Goal: Complete application form: Complete application form

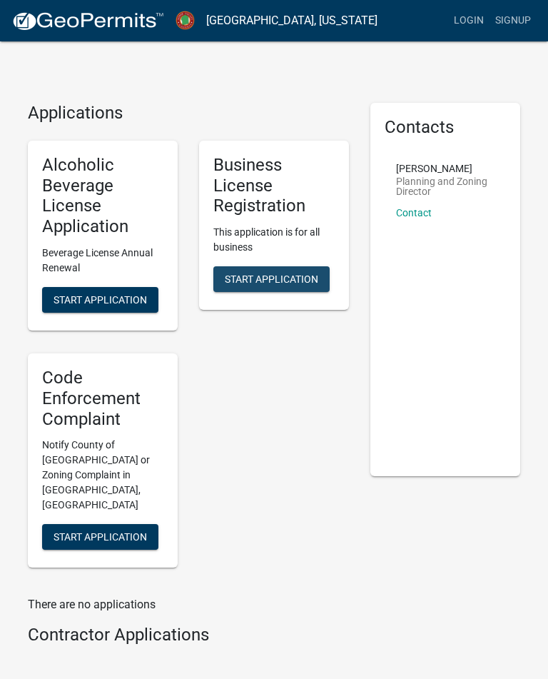
click at [279, 277] on span "Start Application" at bounding box center [272, 279] width 94 height 11
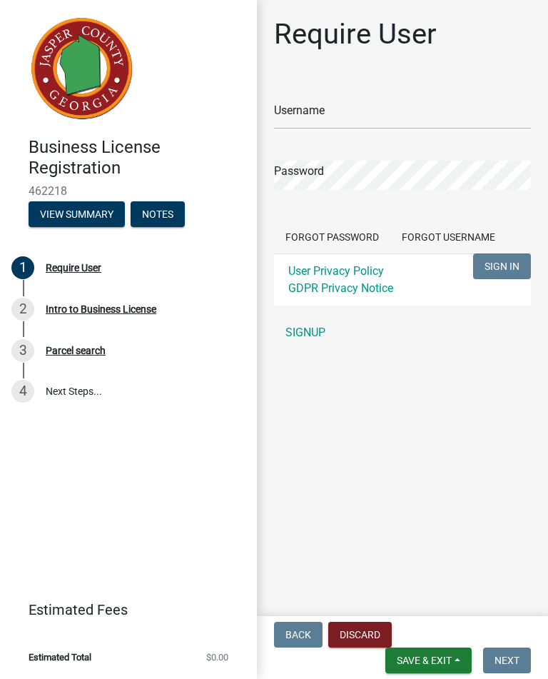
click at [312, 334] on link "SIGNUP" at bounding box center [402, 333] width 257 height 29
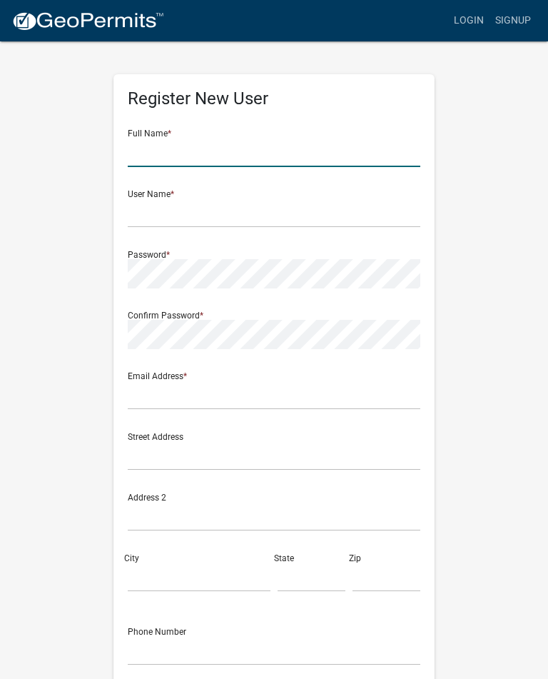
click at [222, 146] on input "text" at bounding box center [274, 152] width 293 height 29
type input "[PERSON_NAME]"
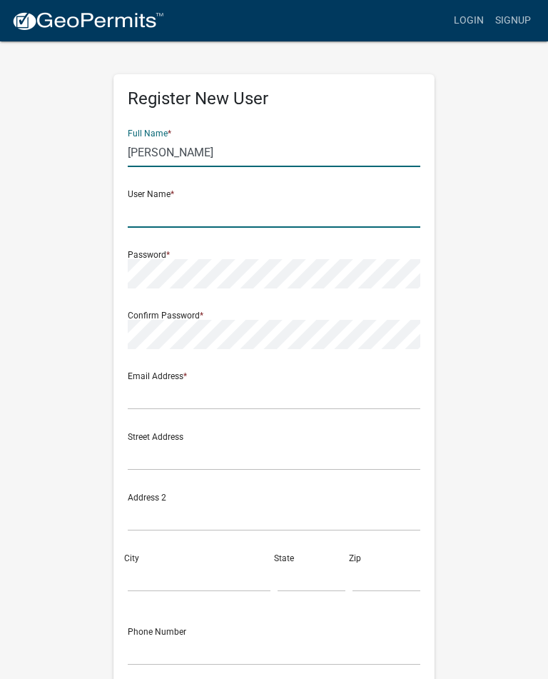
click at [201, 218] on input "text" at bounding box center [274, 213] width 293 height 29
type input "[PERSON_NAME][EMAIL_ADDRESS][PERSON_NAME][DOMAIN_NAME]"
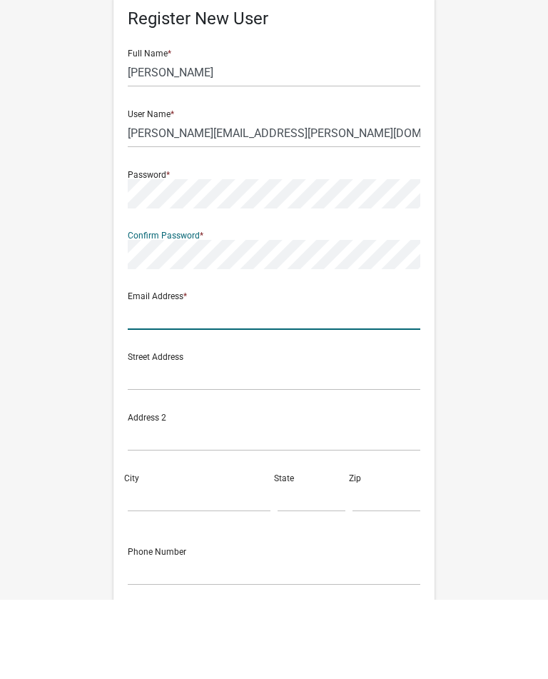
click at [207, 381] on input "text" at bounding box center [274, 395] width 293 height 29
type input "[PERSON_NAME][EMAIL_ADDRESS][PERSON_NAME][DOMAIN_NAME]"
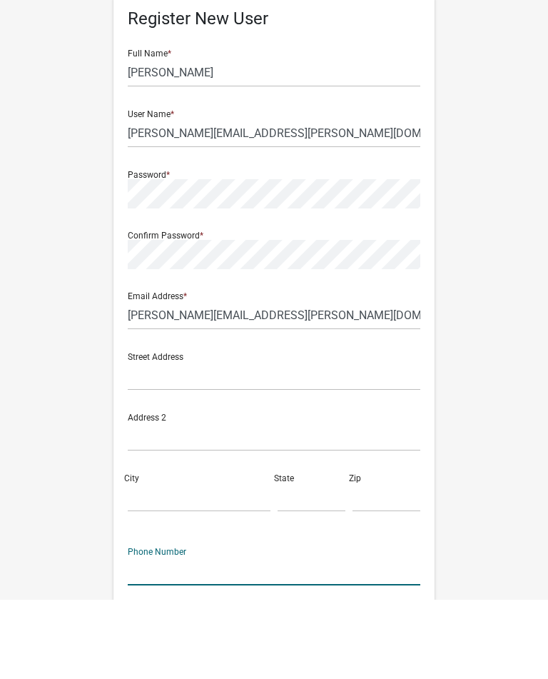
scroll to position [125, 0]
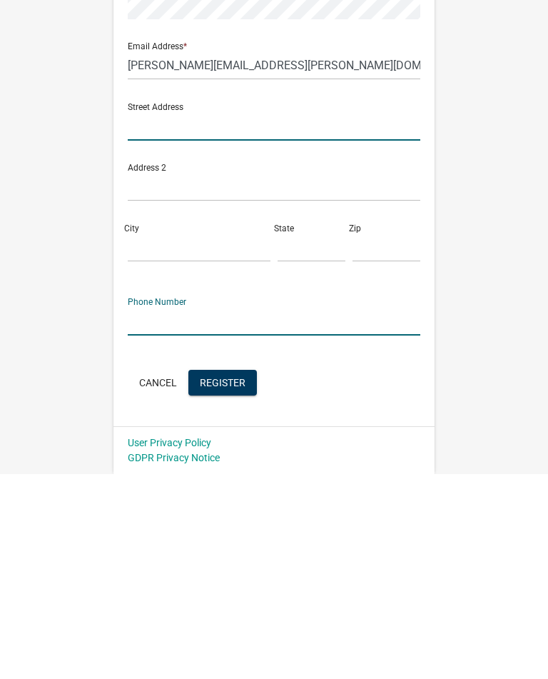
click at [187, 316] on input "text" at bounding box center [274, 330] width 293 height 29
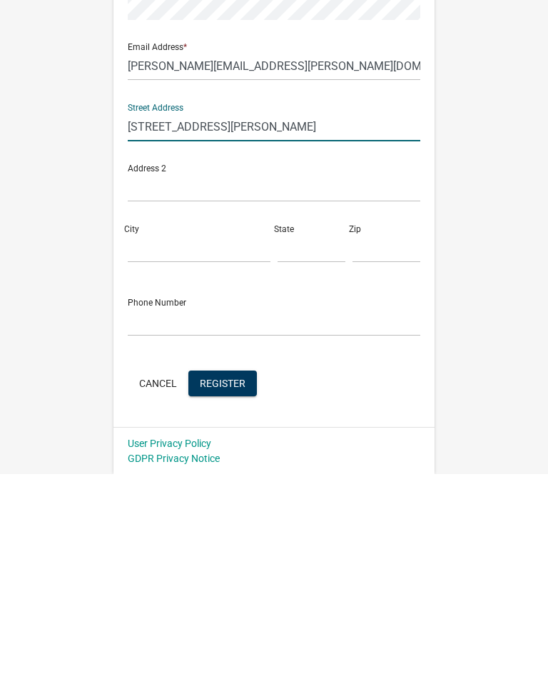
type input "[STREET_ADDRESS][PERSON_NAME]"
click at [177, 439] on input "City" at bounding box center [199, 453] width 143 height 29
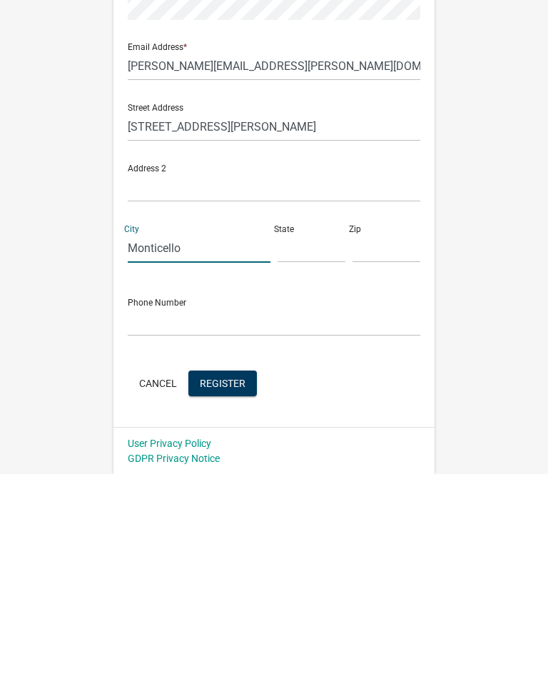
type input "Monticello"
click at [307, 439] on input "text" at bounding box center [312, 453] width 68 height 29
type input "Ga"
click at [384, 439] on input "text" at bounding box center [387, 453] width 68 height 29
type input "31064"
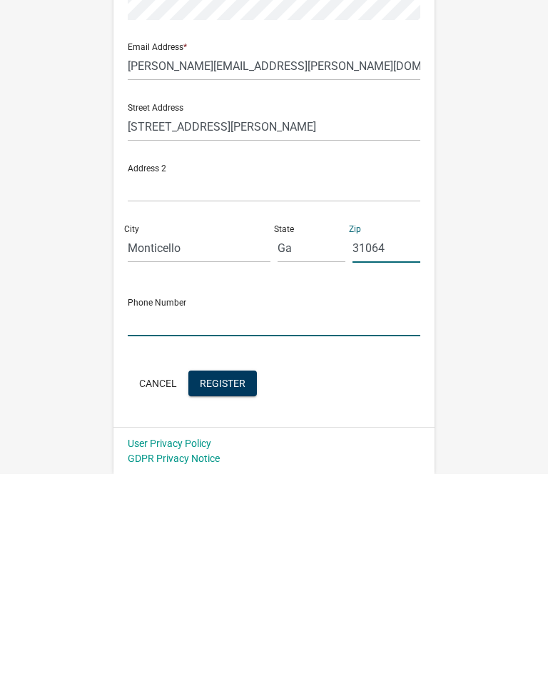
click at [237, 512] on input "text" at bounding box center [274, 526] width 293 height 29
type input "7707228759"
click at [225, 582] on span "Register" at bounding box center [223, 587] width 46 height 11
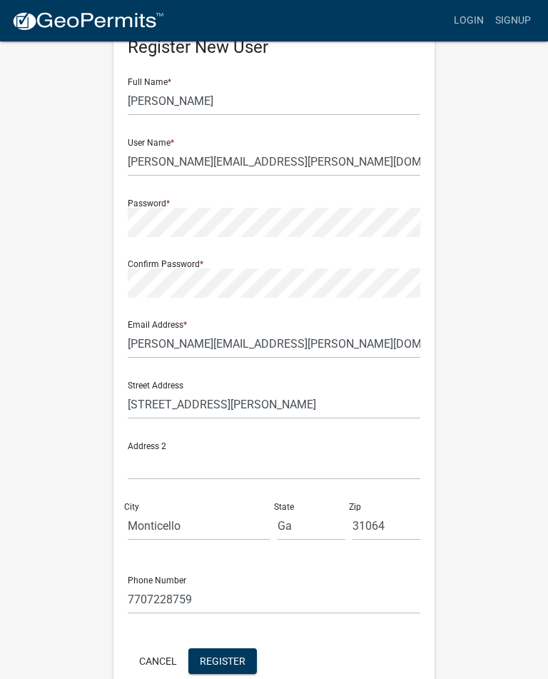
scroll to position [0, 0]
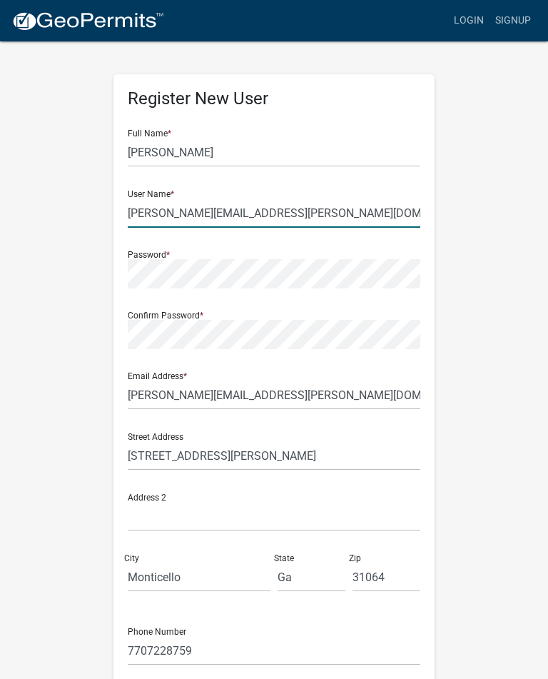
click at [303, 216] on input "[PERSON_NAME][EMAIL_ADDRESS][PERSON_NAME][DOMAIN_NAME]" at bounding box center [274, 213] width 293 height 29
type input "[PERSON_NAME]"
type input "Womack1979"
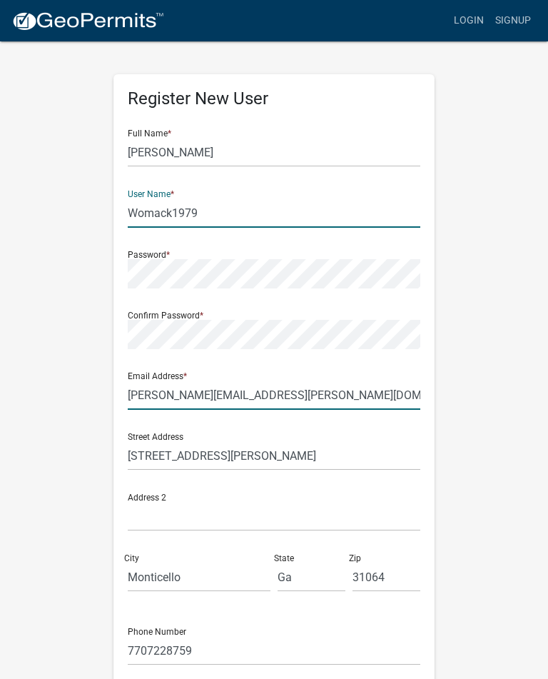
click at [309, 396] on input "[PERSON_NAME][EMAIL_ADDRESS][PERSON_NAME][DOMAIN_NAME]" at bounding box center [274, 395] width 293 height 29
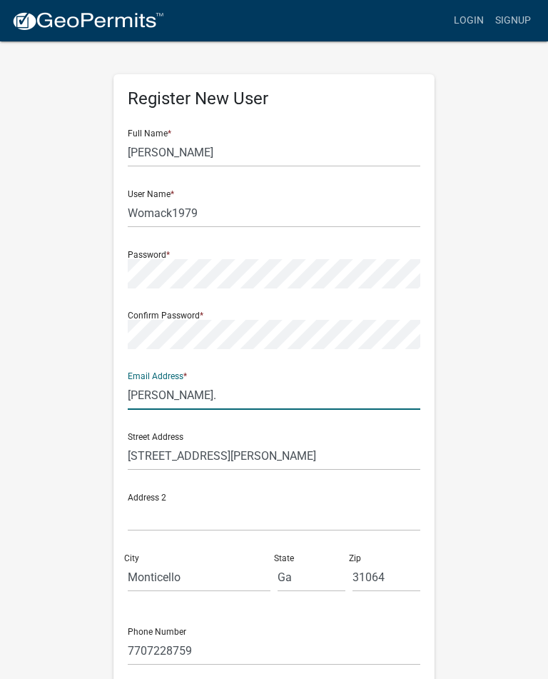
type input "[PERSON_NAME]"
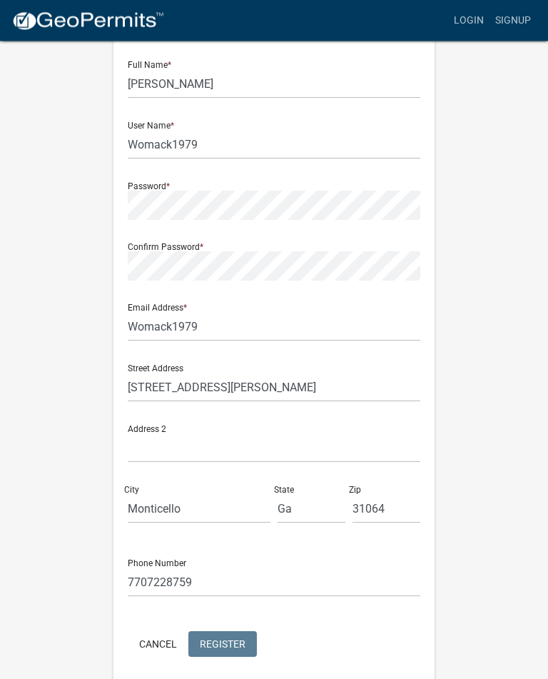
scroll to position [76, 0]
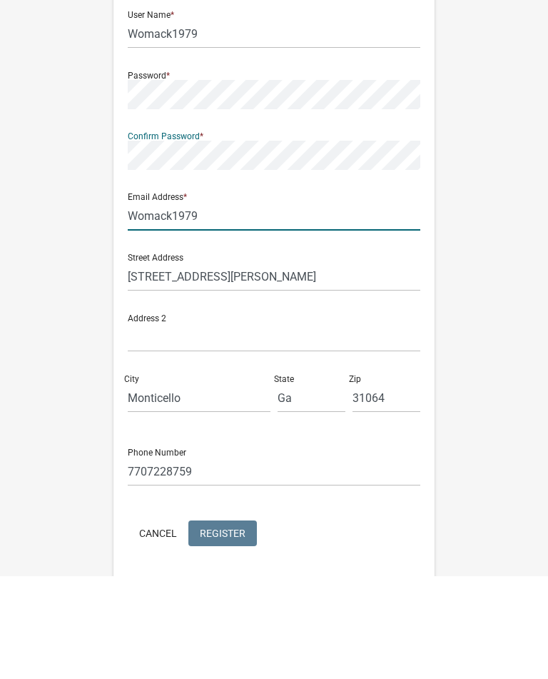
click at [220, 305] on input "Womack1979" at bounding box center [274, 319] width 293 height 29
type input "W"
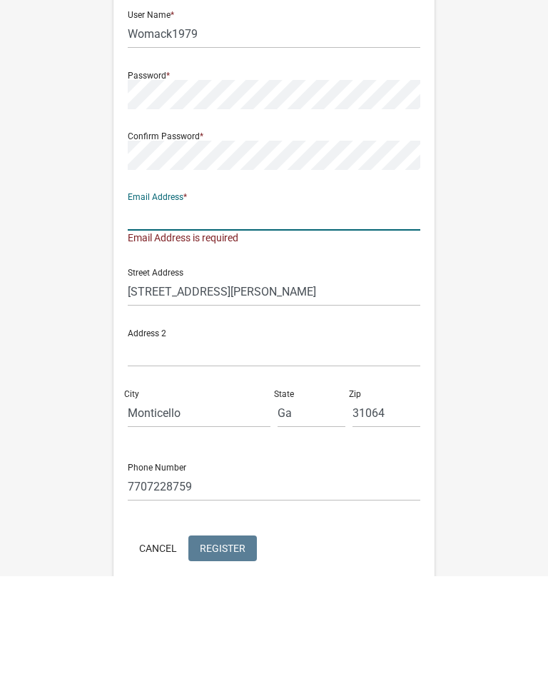
type input "[PERSON_NAME][EMAIL_ADDRESS][PERSON_NAME][DOMAIN_NAME]"
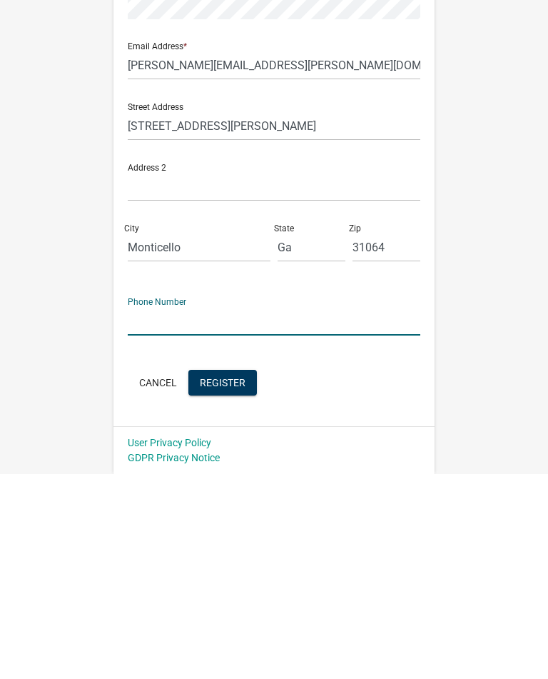
scroll to position [124, 0]
type input "[PHONE_NUMBER]"
click at [230, 582] on span "Register" at bounding box center [223, 587] width 46 height 11
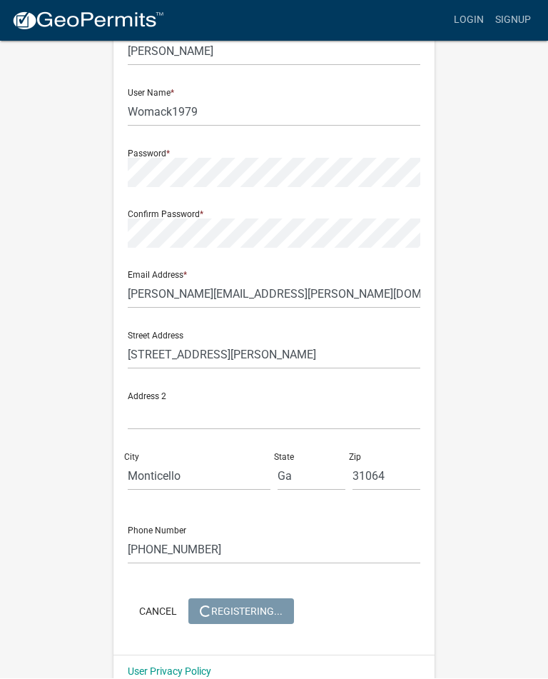
scroll to position [0, 0]
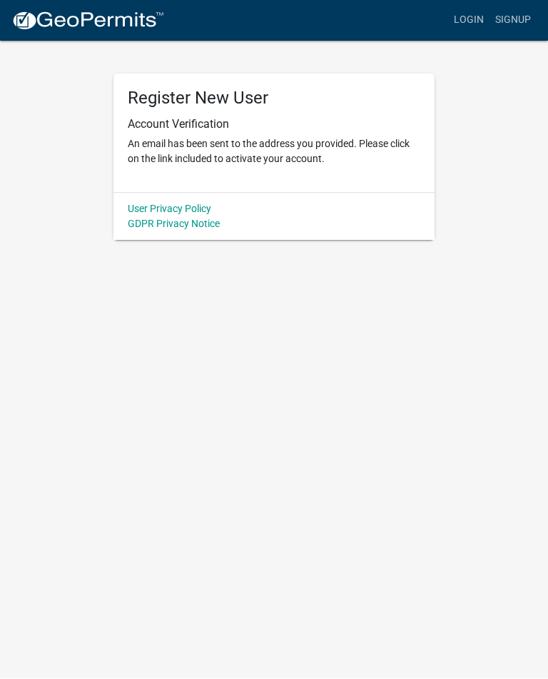
click at [469, 26] on link "Login" at bounding box center [469, 20] width 41 height 27
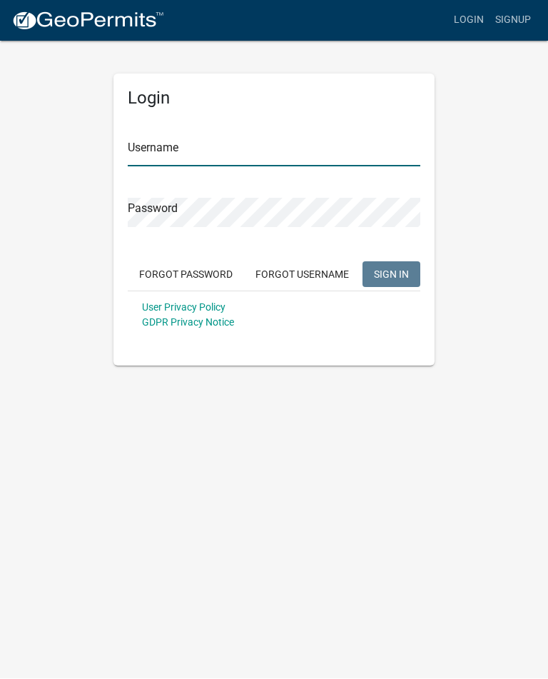
click at [210, 157] on input "Username" at bounding box center [274, 152] width 293 height 29
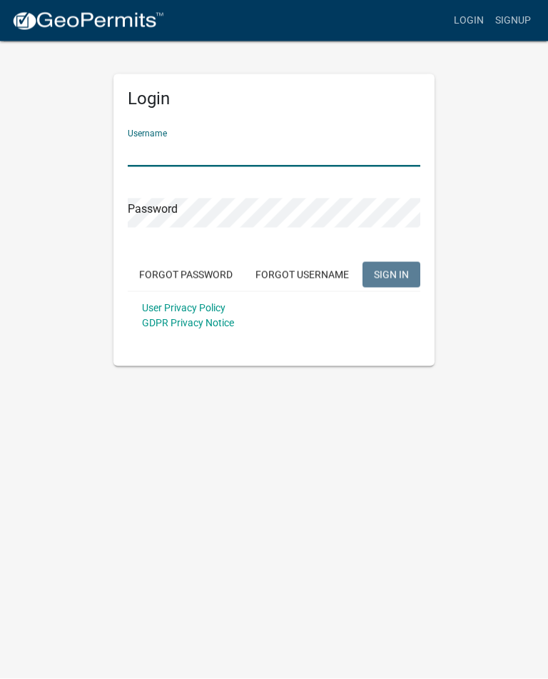
type input "Womack1979"
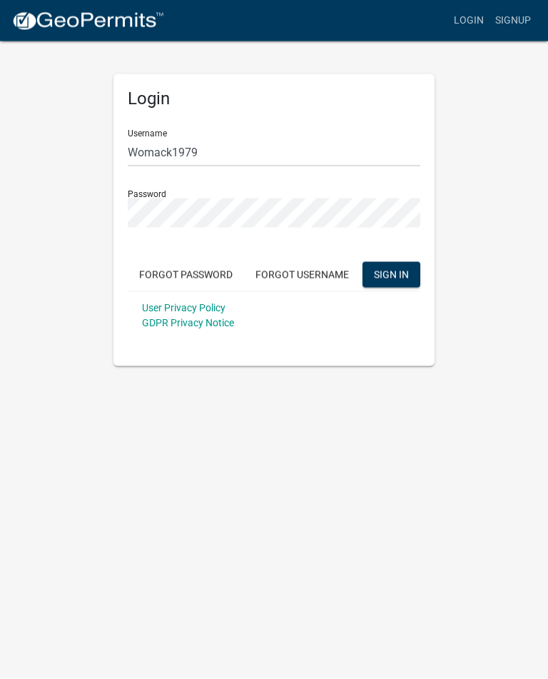
click at [391, 274] on button "SIGN IN" at bounding box center [392, 275] width 58 height 26
click at [391, 276] on span "SIGN IN" at bounding box center [391, 274] width 35 height 11
click at [399, 276] on span "SIGN IN" at bounding box center [391, 274] width 35 height 11
click at [214, 276] on button "Forgot Password" at bounding box center [186, 275] width 116 height 26
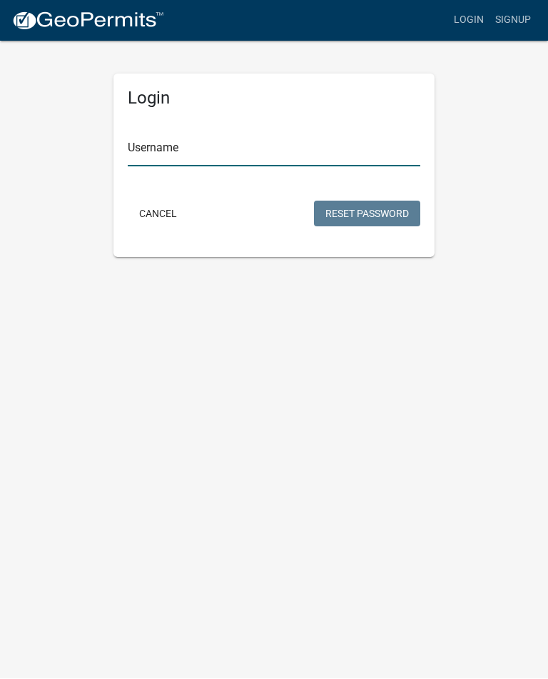
click at [249, 155] on input "Username" at bounding box center [274, 152] width 293 height 29
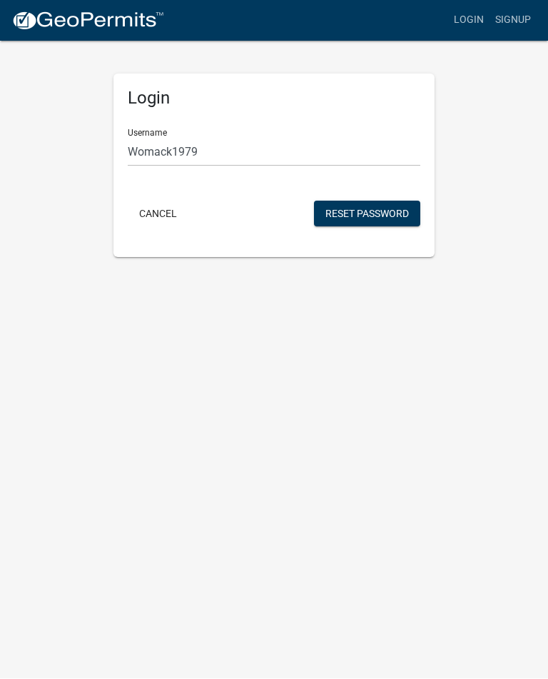
click at [381, 208] on button "Reset Password" at bounding box center [367, 214] width 106 height 26
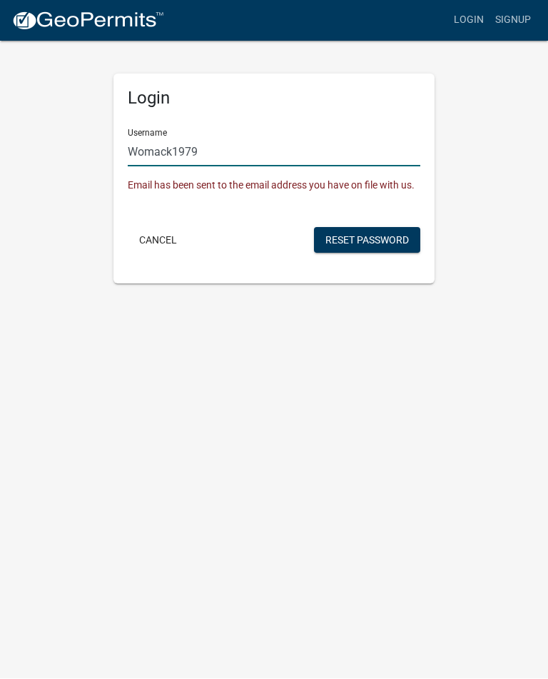
click at [244, 154] on input "Womack1979" at bounding box center [274, 152] width 293 height 29
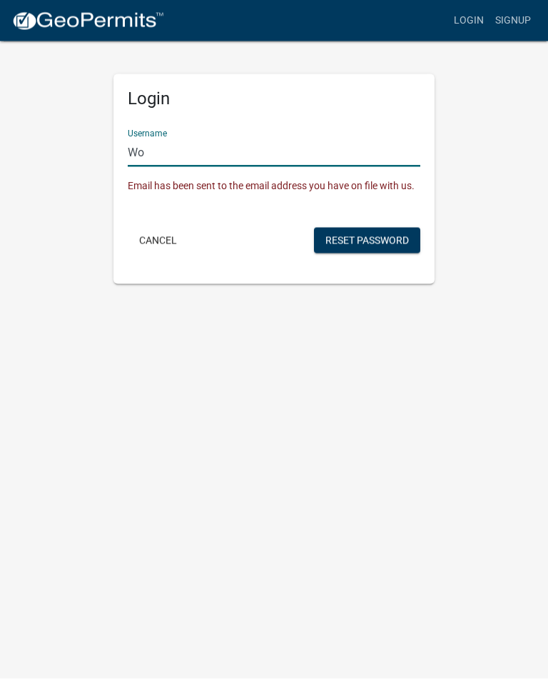
type input "W"
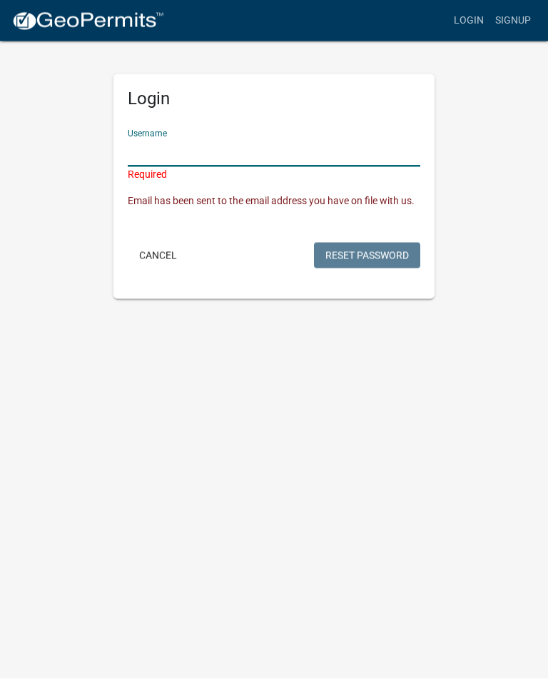
click at [166, 243] on button "Cancel" at bounding box center [158, 256] width 61 height 26
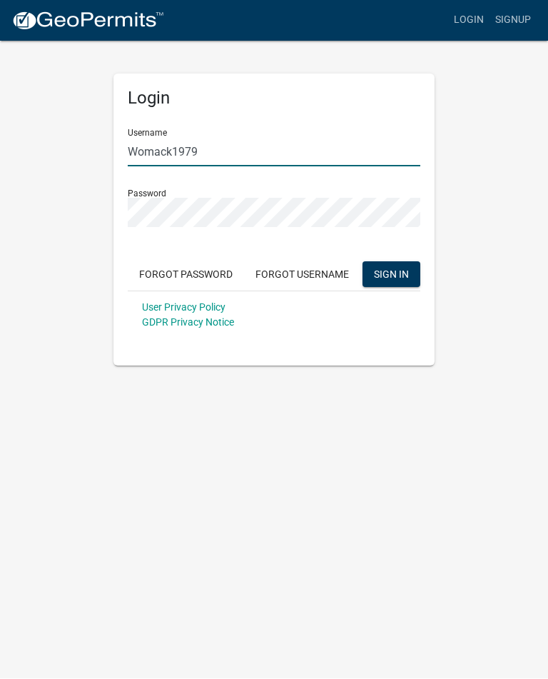
click at [223, 154] on input "Womack1979" at bounding box center [274, 152] width 293 height 29
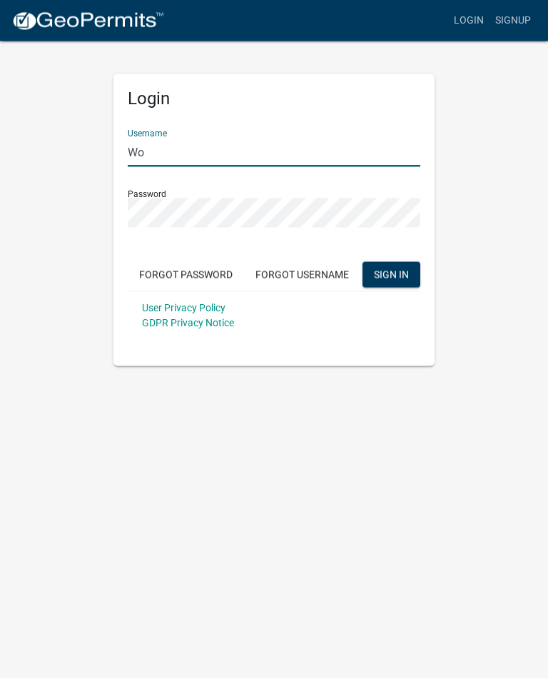
type input "W"
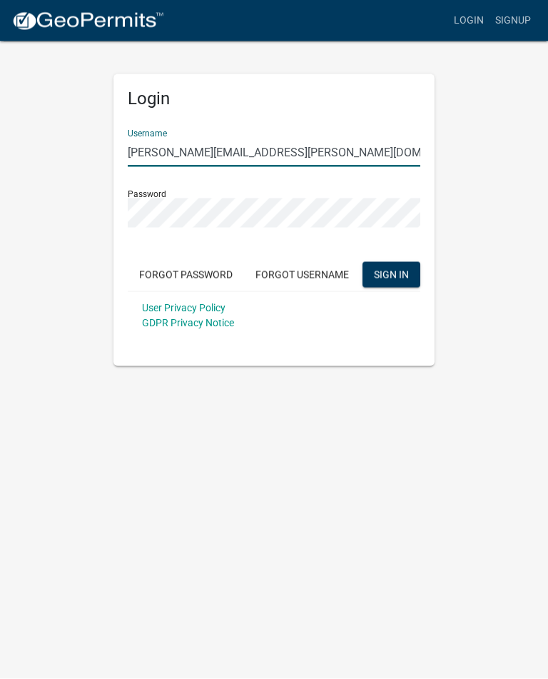
type input "[PERSON_NAME][EMAIL_ADDRESS][PERSON_NAME][DOMAIN_NAME]"
click at [397, 274] on span "SIGN IN" at bounding box center [391, 274] width 35 height 11
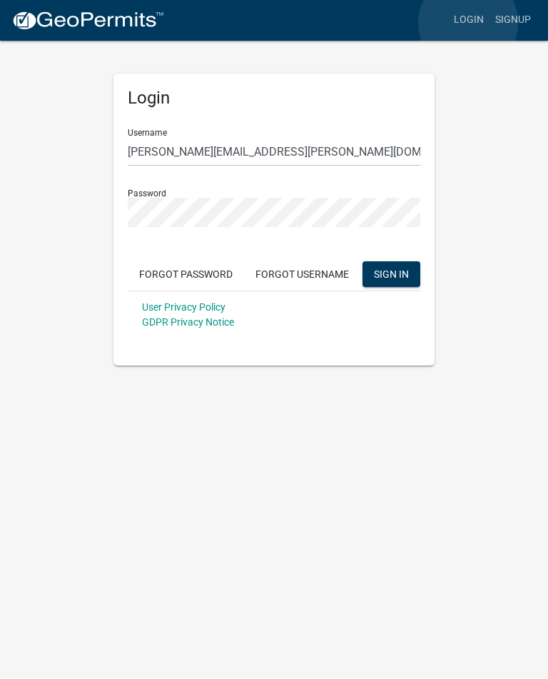
click at [469, 23] on link "Login" at bounding box center [469, 20] width 41 height 27
click at [515, 24] on link "Signup" at bounding box center [513, 20] width 47 height 27
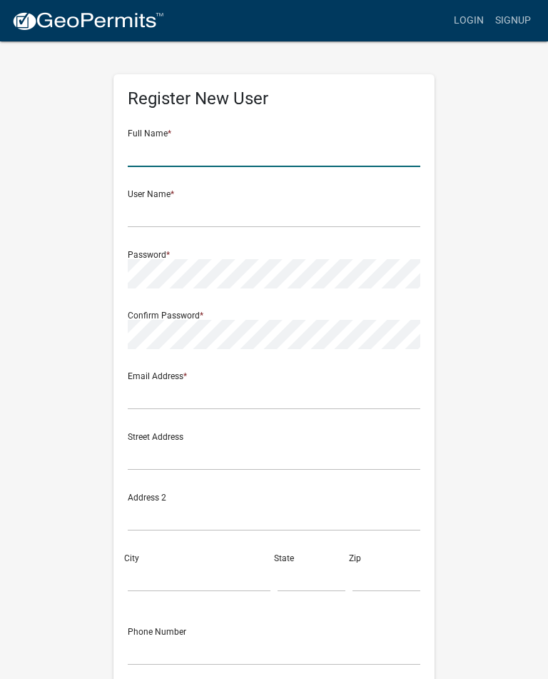
click at [182, 156] on input "text" at bounding box center [274, 152] width 293 height 29
type input "[PERSON_NAME]"
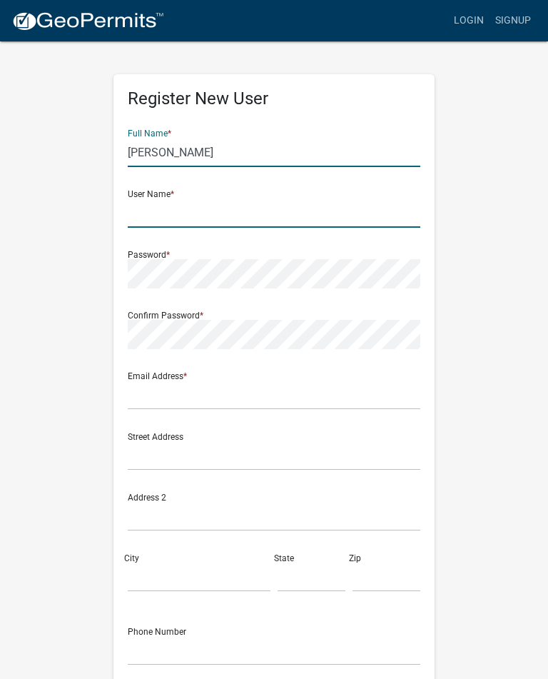
click at [205, 217] on input "text" at bounding box center [274, 213] width 293 height 29
type input "Womack1979"
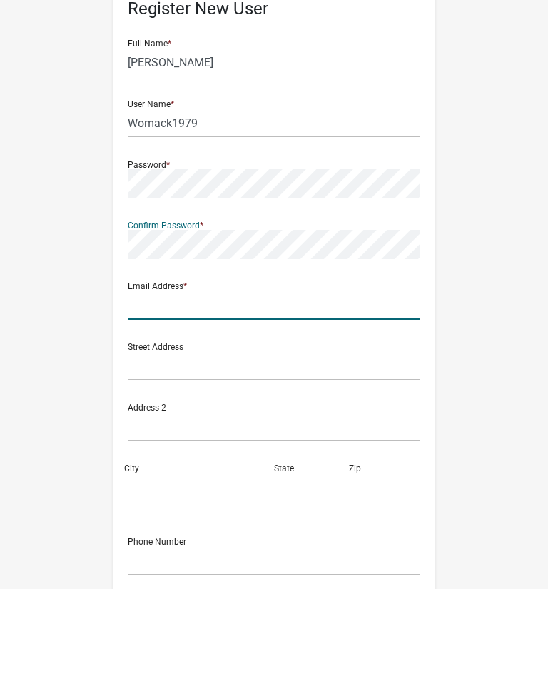
click at [230, 381] on input "text" at bounding box center [274, 395] width 293 height 29
type input "[PERSON_NAME][EMAIL_ADDRESS][PERSON_NAME][DOMAIN_NAME]"
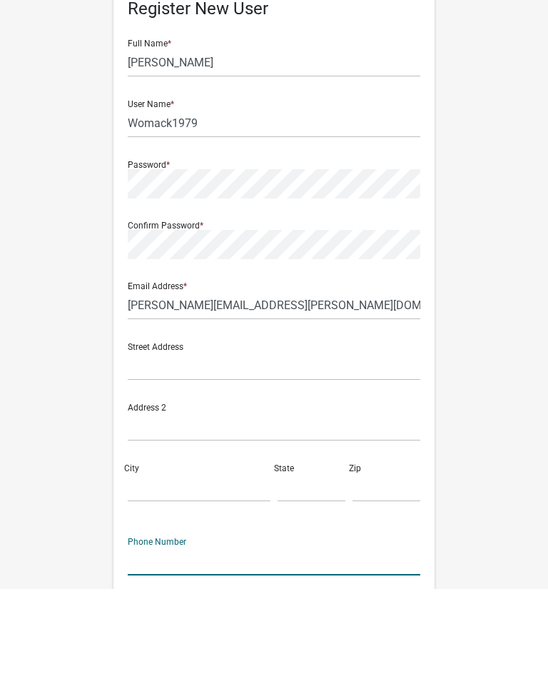
scroll to position [125, 0]
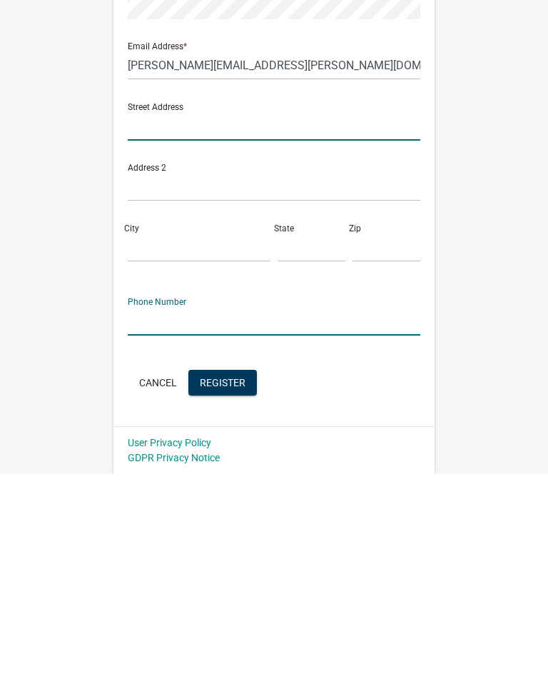
click at [198, 316] on input "text" at bounding box center [274, 330] width 293 height 29
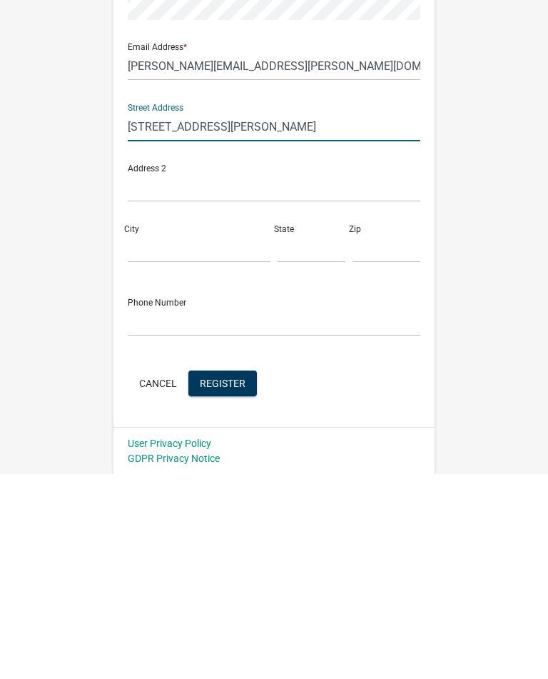
type input "[STREET_ADDRESS][PERSON_NAME]"
click at [176, 439] on input "City" at bounding box center [199, 453] width 143 height 29
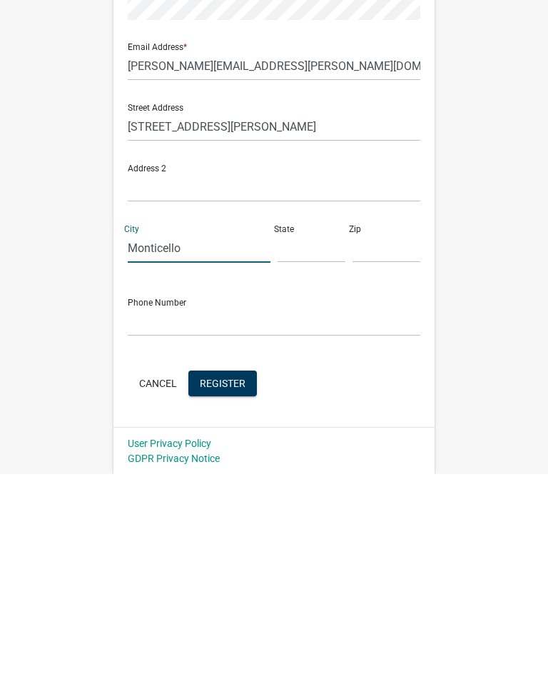
type input "Monticello"
click at [303, 439] on input "text" at bounding box center [312, 453] width 68 height 29
type input "GA"
click at [381, 439] on input "text" at bounding box center [387, 453] width 68 height 29
type input "31064"
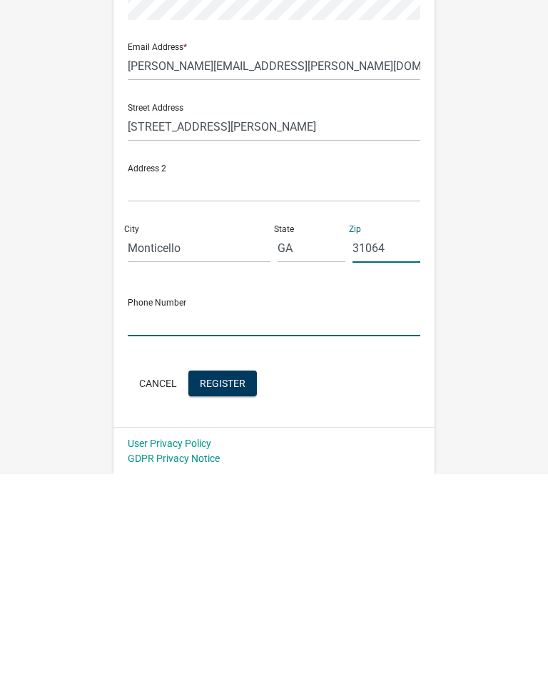
click at [215, 512] on input "text" at bounding box center [274, 526] width 293 height 29
type input "[PHONE_NUMBER]"
click at [221, 582] on span "Register" at bounding box center [223, 587] width 46 height 11
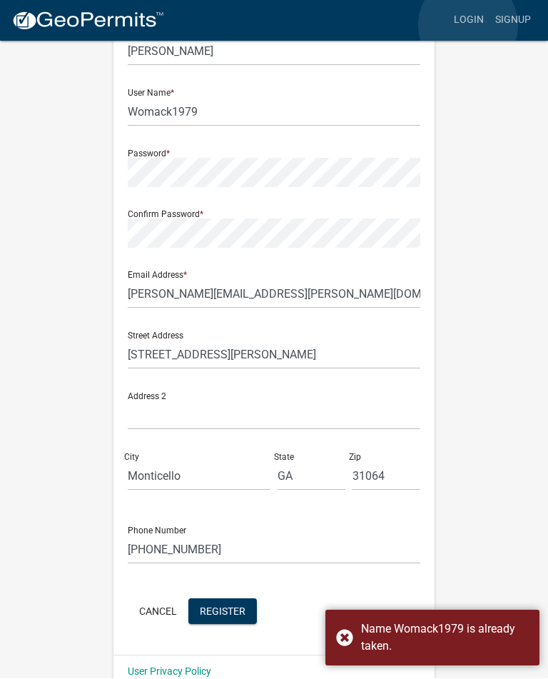
click at [469, 25] on link "Login" at bounding box center [469, 20] width 41 height 27
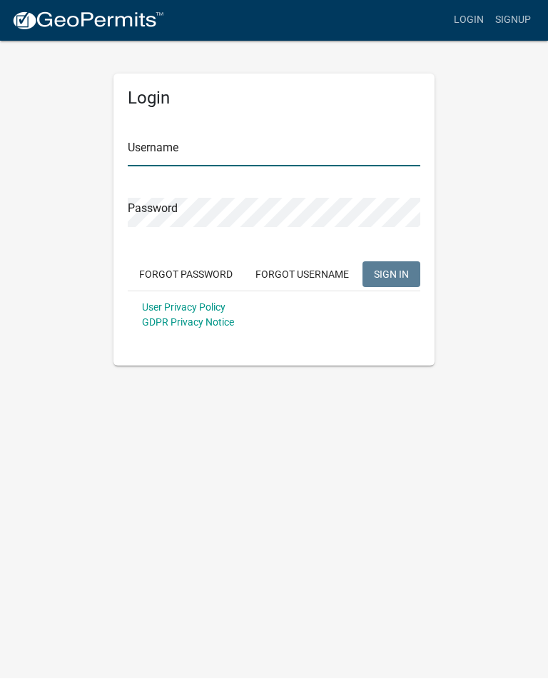
click at [217, 157] on input "Username" at bounding box center [274, 152] width 293 height 29
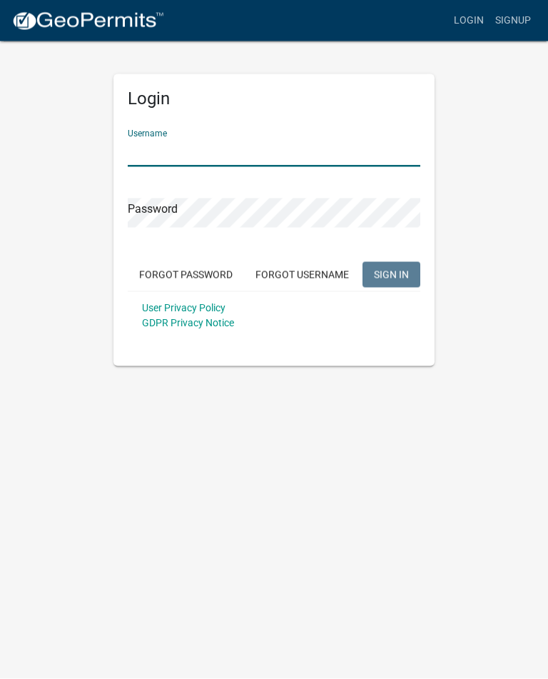
type input "Womack1979"
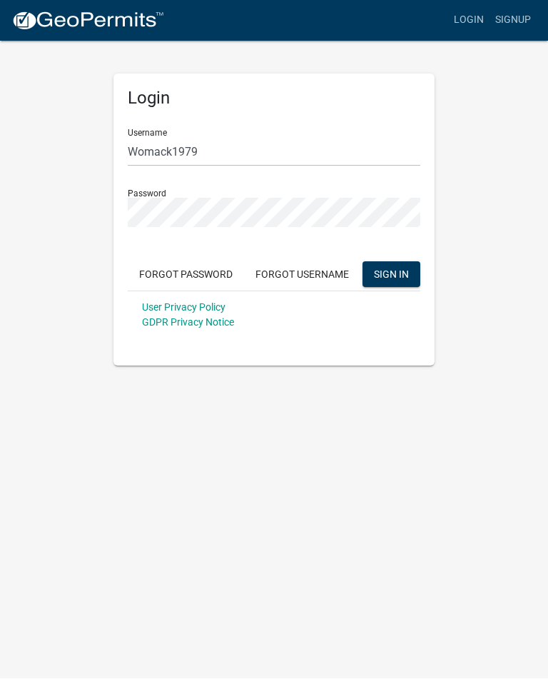
click at [400, 271] on span "SIGN IN" at bounding box center [391, 274] width 35 height 11
click at [206, 276] on button "Forgot Password" at bounding box center [186, 275] width 116 height 26
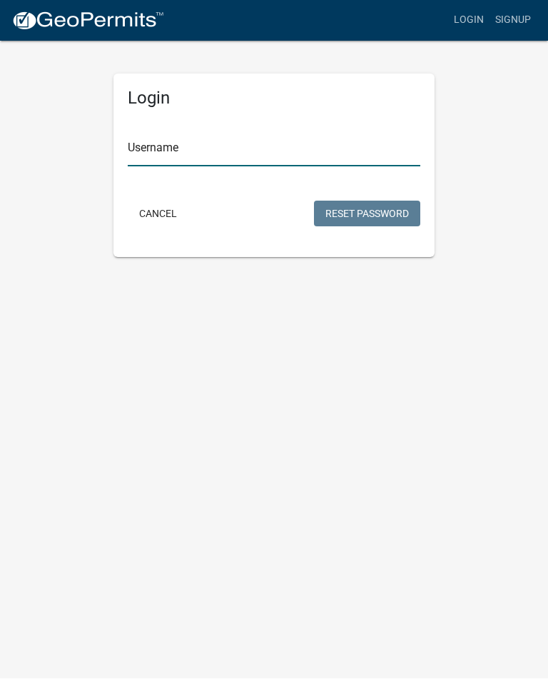
click at [228, 161] on input "Username" at bounding box center [274, 152] width 293 height 29
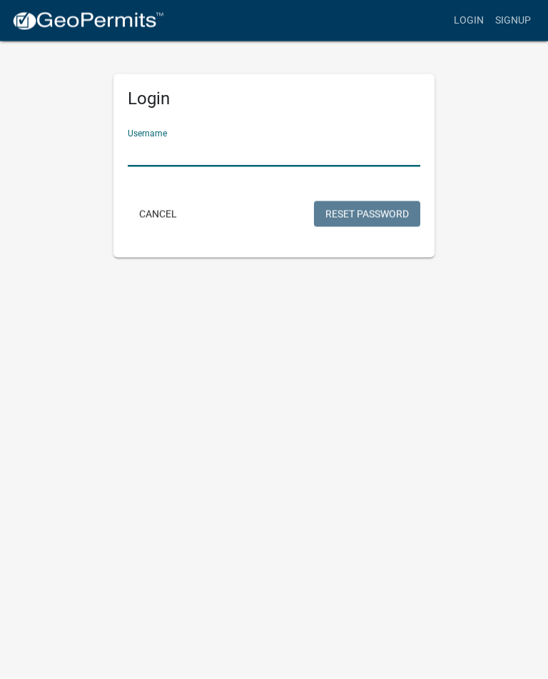
type input "Womack1979"
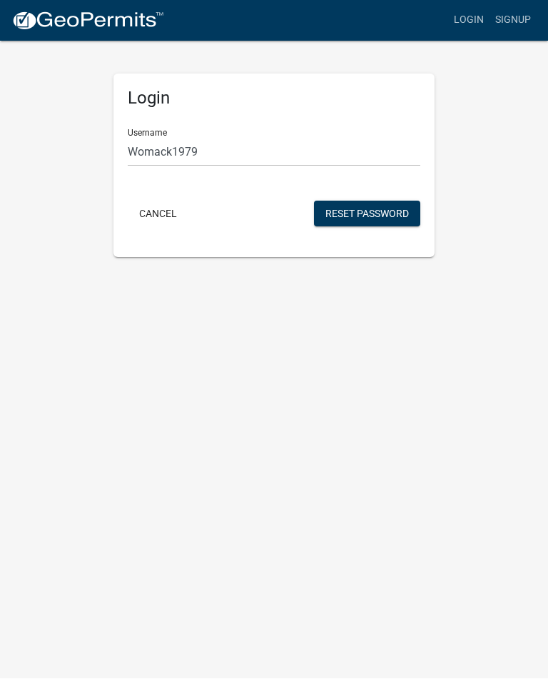
click at [364, 211] on button "Reset Password" at bounding box center [367, 214] width 106 height 26
